Goal: Task Accomplishment & Management: Use online tool/utility

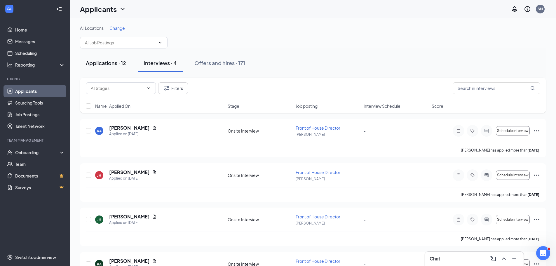
click at [122, 60] on div "Applications · 12" at bounding box center [106, 62] width 40 height 7
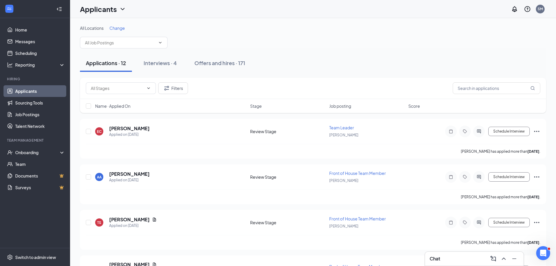
click at [122, 25] on span "Change" at bounding box center [117, 27] width 15 height 5
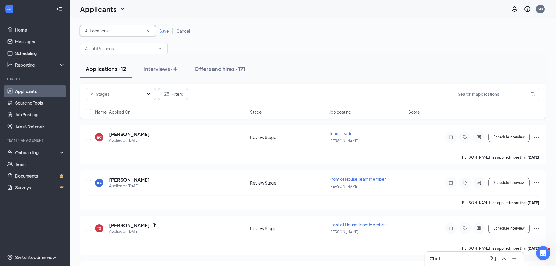
click at [137, 32] on div "All Locations" at bounding box center [118, 30] width 66 height 7
click at [129, 73] on div "[GEOGRAPHIC_DATA][PERSON_NAME]" at bounding box center [118, 75] width 67 height 7
click at [167, 30] on span "Save" at bounding box center [164, 30] width 10 height 5
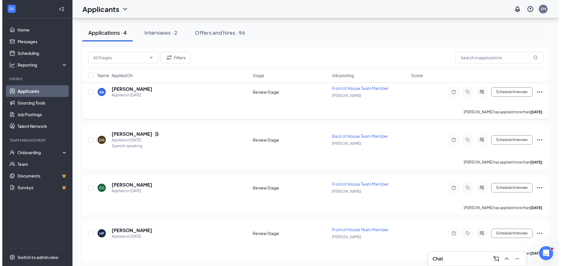
scroll to position [41, 0]
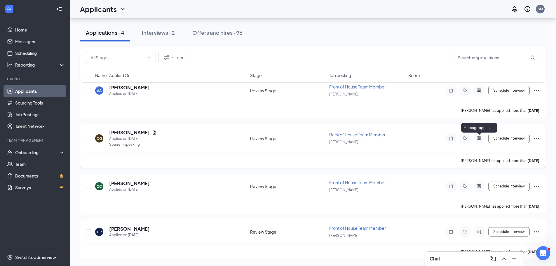
click at [480, 138] on icon "ActiveChat" at bounding box center [479, 138] width 4 height 4
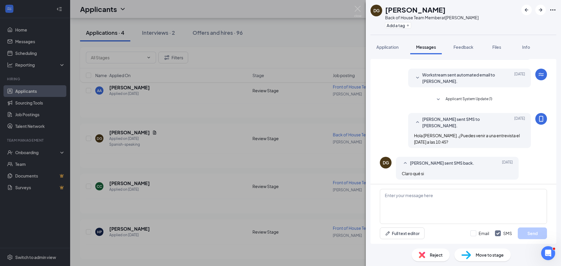
scroll to position [52, 0]
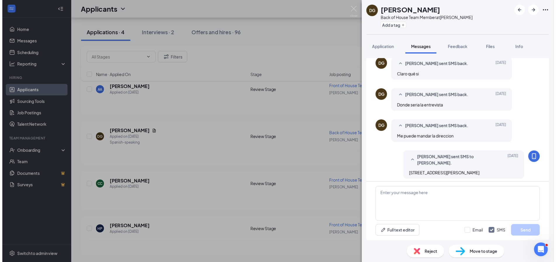
scroll to position [140, 0]
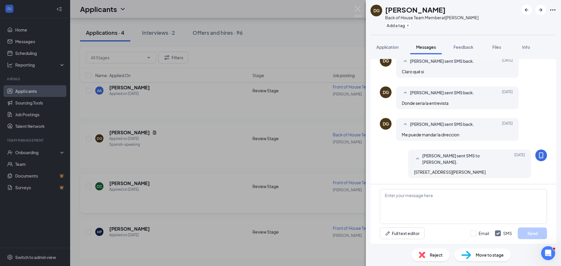
click at [229, 208] on div "DG Diego Guillen Back of House Team Member at Lake Norman Add a tag Application…" at bounding box center [280, 133] width 561 height 266
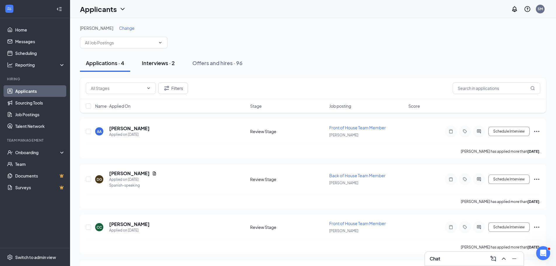
click at [143, 59] on button "Interviews · 2" at bounding box center [158, 63] width 45 height 18
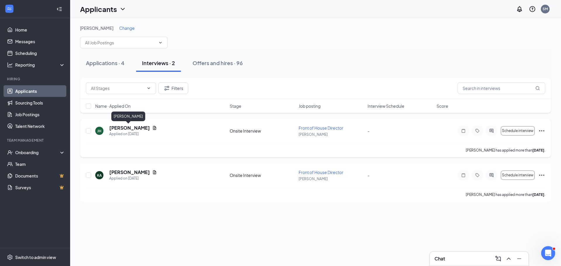
click at [139, 129] on h5 "[PERSON_NAME]" at bounding box center [129, 128] width 41 height 6
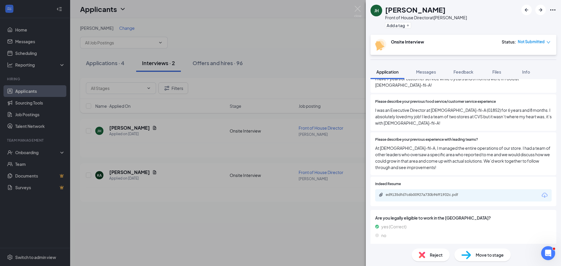
scroll to position [154, 0]
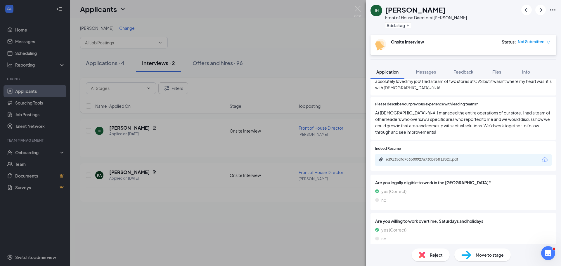
click at [272, 221] on div "JH Joshua Hanner Front of House Director at Lake Norman Add a tag Onsite Interv…" at bounding box center [280, 133] width 561 height 266
